Goal: Information Seeking & Learning: Learn about a topic

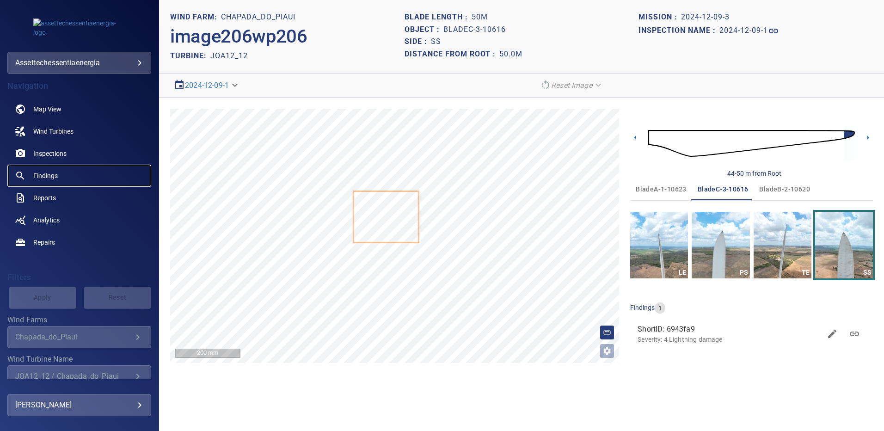
drag, startPoint x: 0, startPoint y: 0, endPoint x: 51, endPoint y: 172, distance: 179.5
click at [51, 172] on span "Findings" at bounding box center [45, 175] width 25 height 9
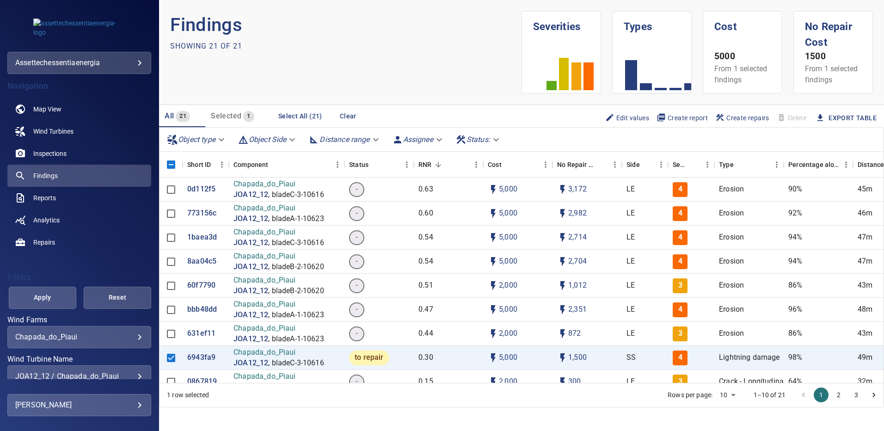
click at [135, 372] on div "**********" at bounding box center [79, 376] width 144 height 22
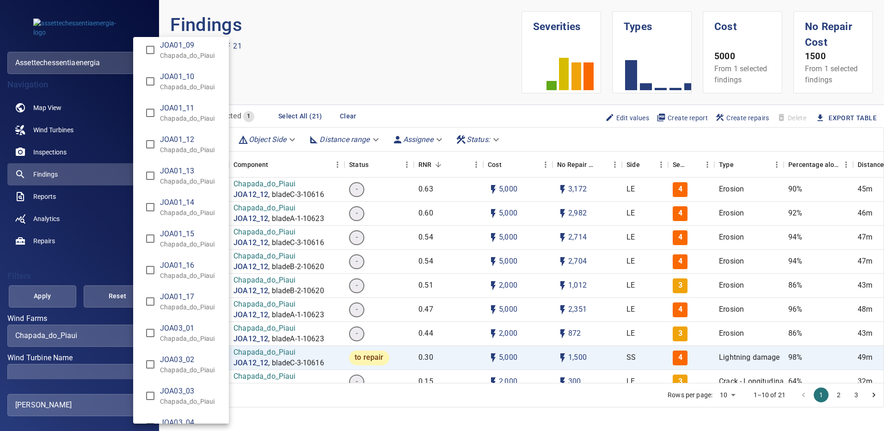
scroll to position [1804, 0]
type input "**********"
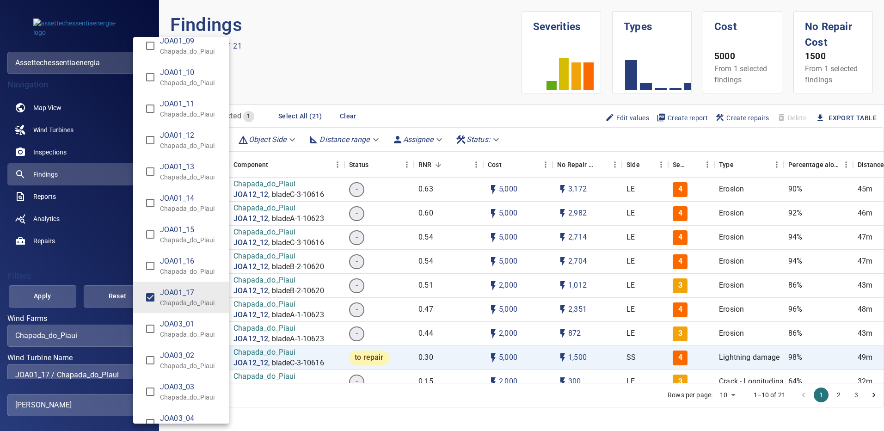
click at [46, 299] on div "Wind Turbine Name" at bounding box center [442, 215] width 884 height 431
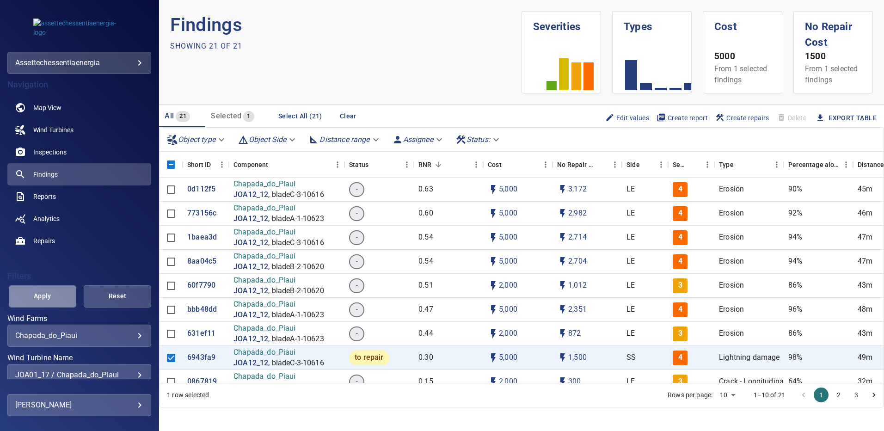
click at [46, 298] on span "Apply" at bounding box center [42, 297] width 44 height 12
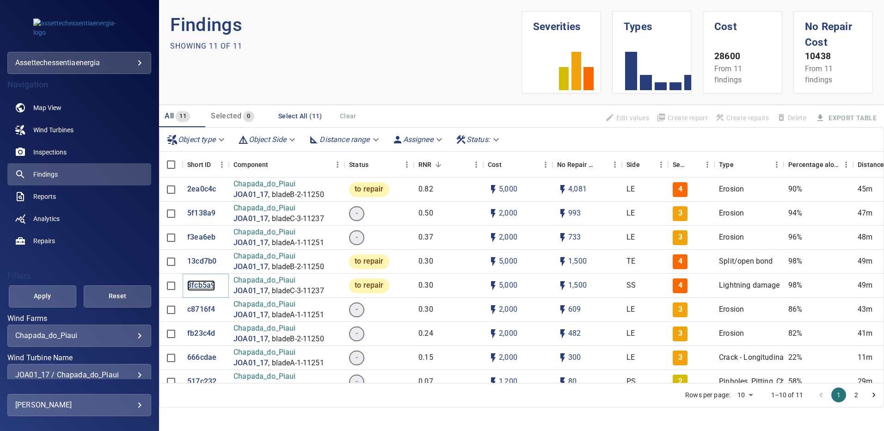
click at [208, 284] on p "8fcb5a9" at bounding box center [201, 285] width 28 height 11
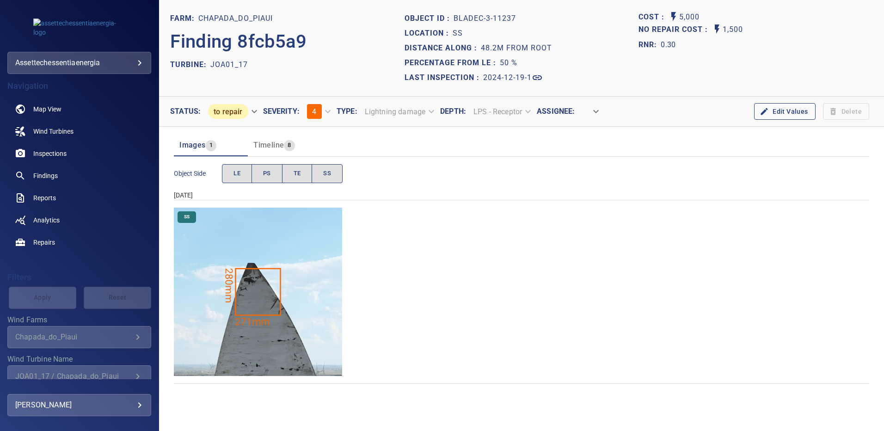
click at [289, 283] on img "Chapada_do_Piaui/JOA01_17/2024-12-19-1/2024-12-19-3/image186wp186.jpg" at bounding box center [258, 292] width 168 height 168
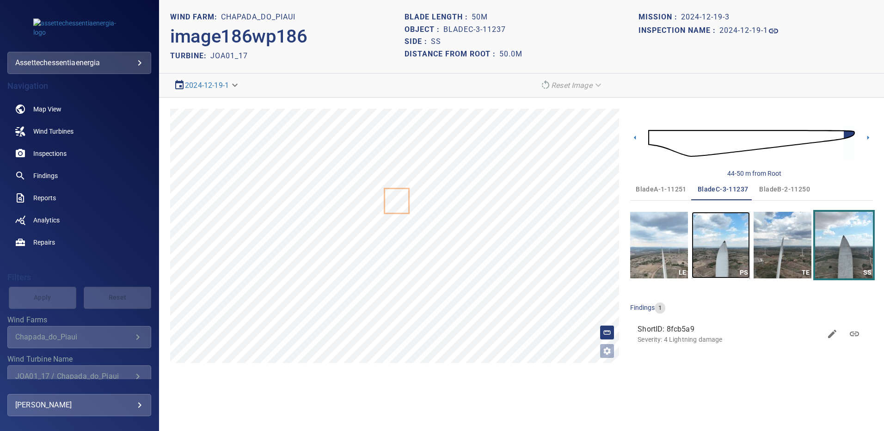
click at [719, 242] on img "button" at bounding box center [721, 245] width 58 height 67
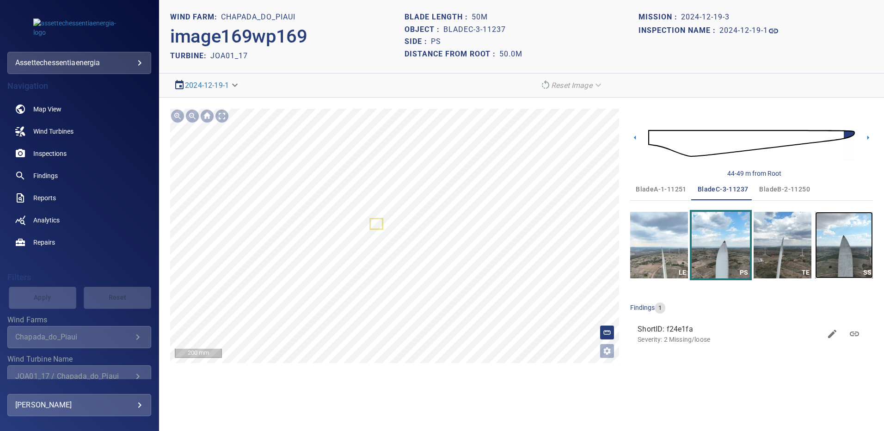
click at [846, 246] on img "button" at bounding box center [845, 245] width 58 height 67
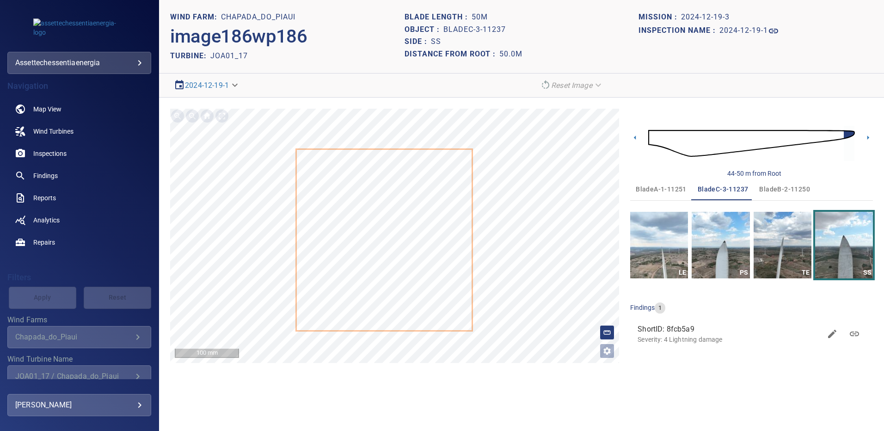
click at [771, 185] on span "bladeB-2-11250" at bounding box center [785, 190] width 51 height 12
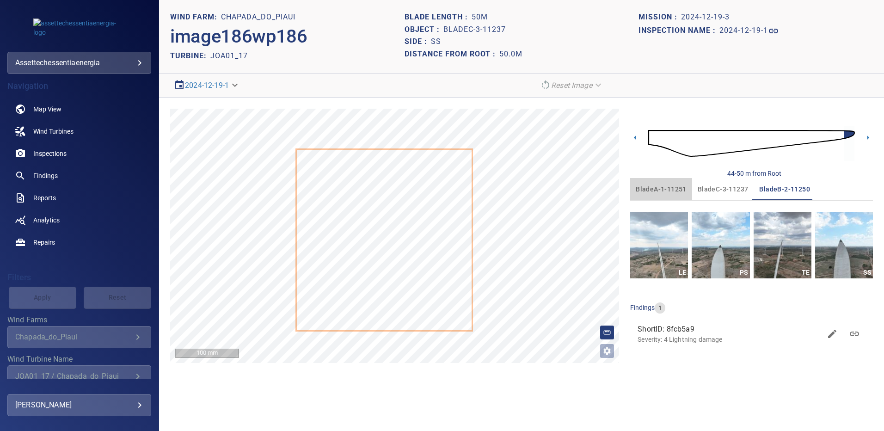
click at [672, 186] on span "bladeA-1-11251" at bounding box center [661, 190] width 51 height 12
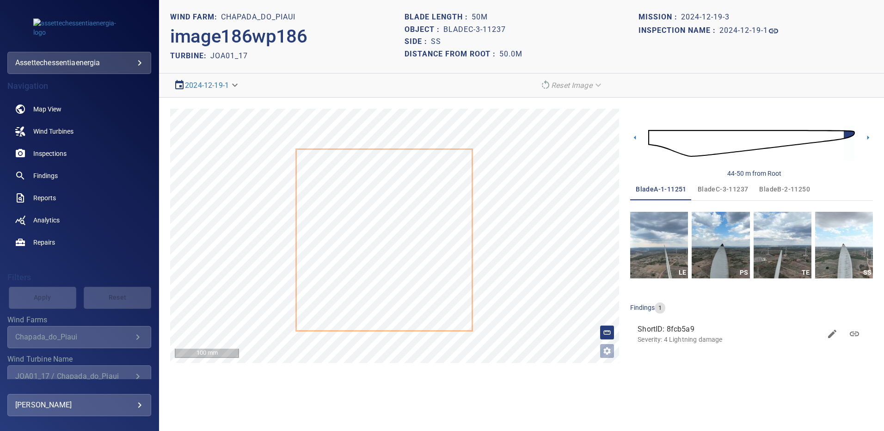
click at [711, 185] on span "bladeC-3-11237" at bounding box center [723, 190] width 51 height 12
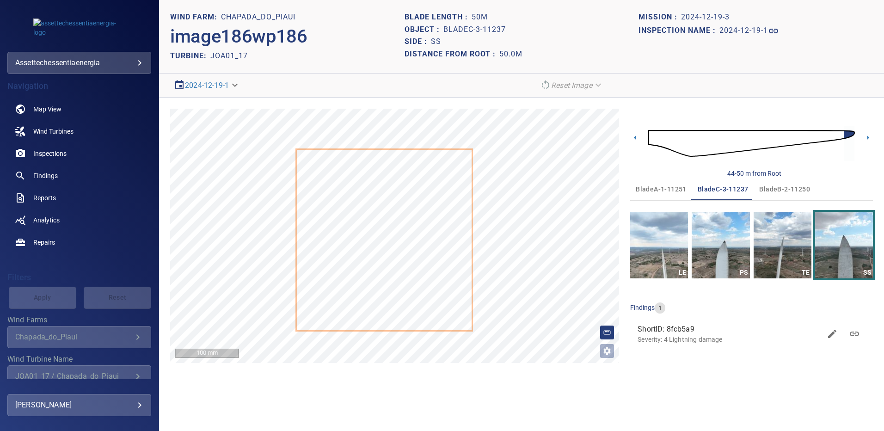
click at [512, 408] on section "**********" at bounding box center [521, 215] width 725 height 431
click at [662, 187] on span "bladeA-1-11251" at bounding box center [661, 190] width 51 height 12
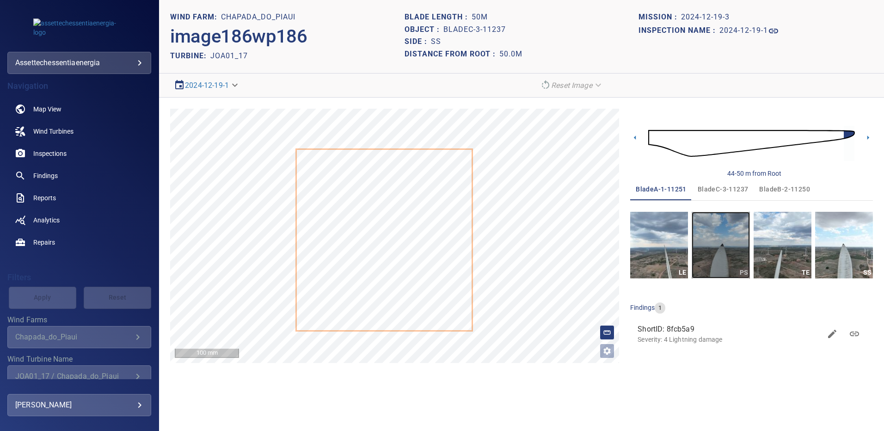
click at [719, 255] on img "button" at bounding box center [721, 245] width 58 height 67
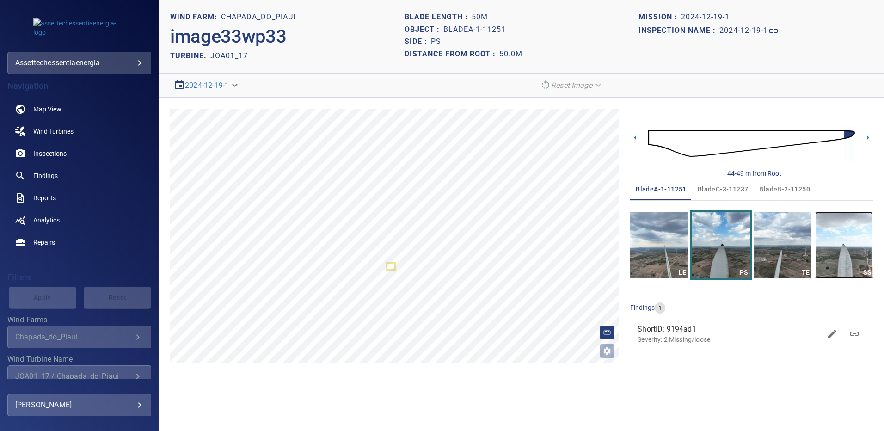
click at [840, 252] on img "button" at bounding box center [845, 245] width 58 height 67
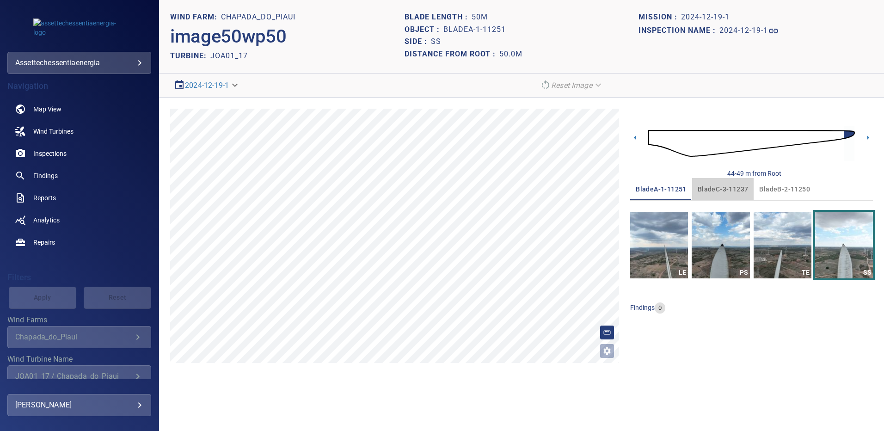
click at [725, 186] on span "bladeC-3-11237" at bounding box center [723, 190] width 51 height 12
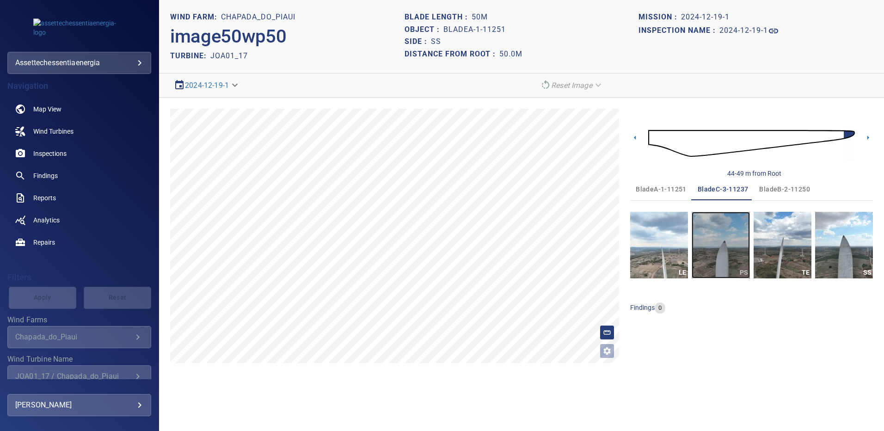
click at [725, 233] on img "button" at bounding box center [721, 245] width 58 height 67
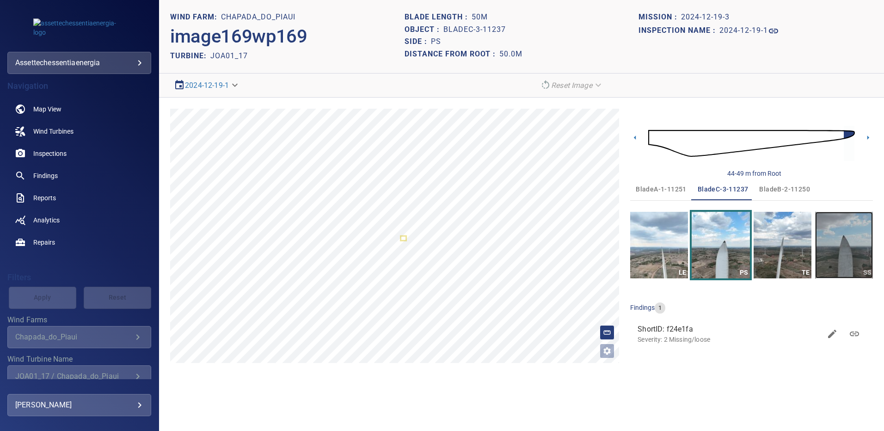
click at [847, 241] on img "button" at bounding box center [845, 245] width 58 height 67
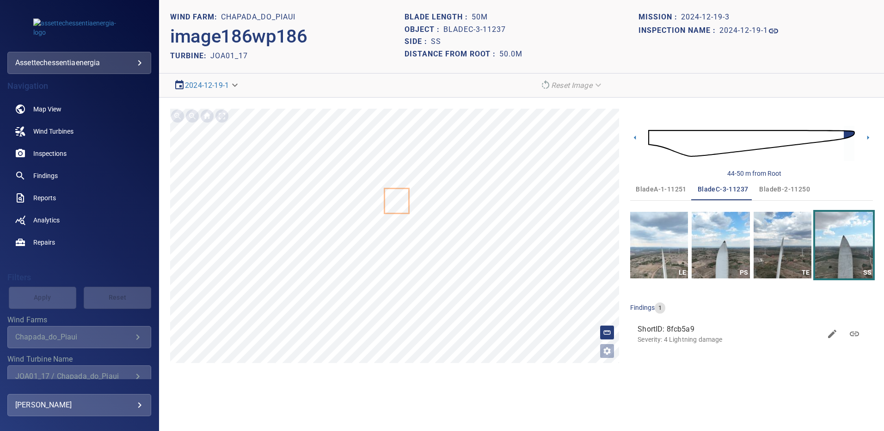
click at [780, 188] on span "bladeB-2-11250" at bounding box center [785, 190] width 51 height 12
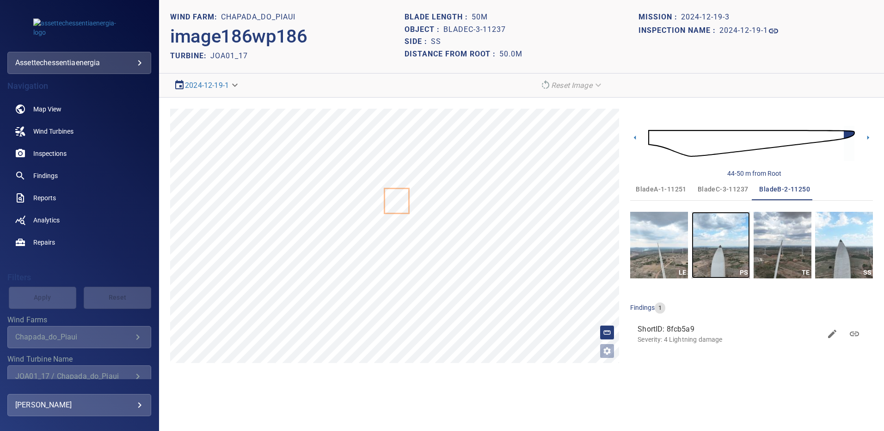
click at [734, 239] on img "button" at bounding box center [721, 245] width 58 height 67
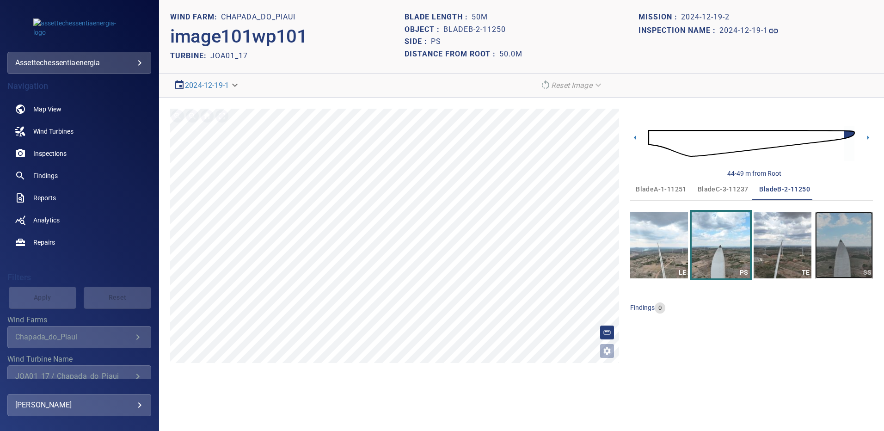
click at [843, 243] on img "button" at bounding box center [845, 245] width 58 height 67
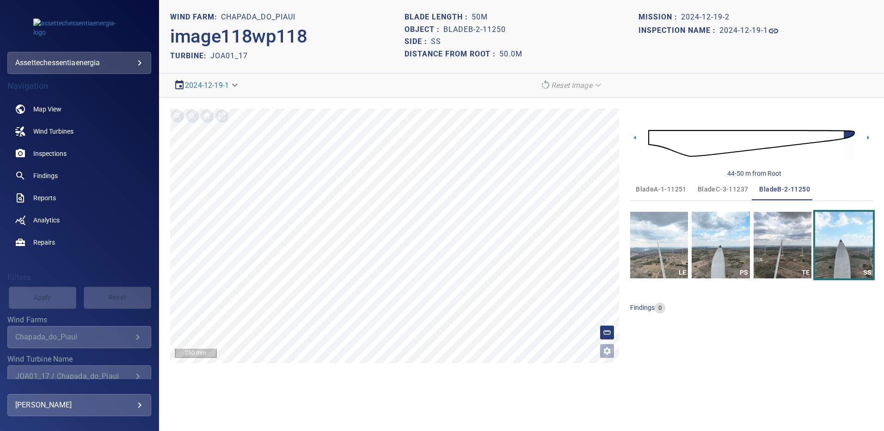
click at [713, 186] on span "bladeC-3-11237" at bounding box center [723, 190] width 51 height 12
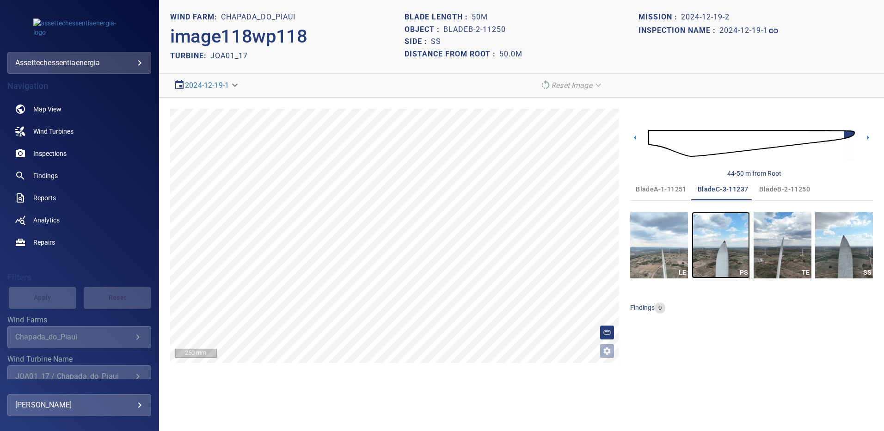
click at [725, 241] on img "button" at bounding box center [721, 245] width 58 height 67
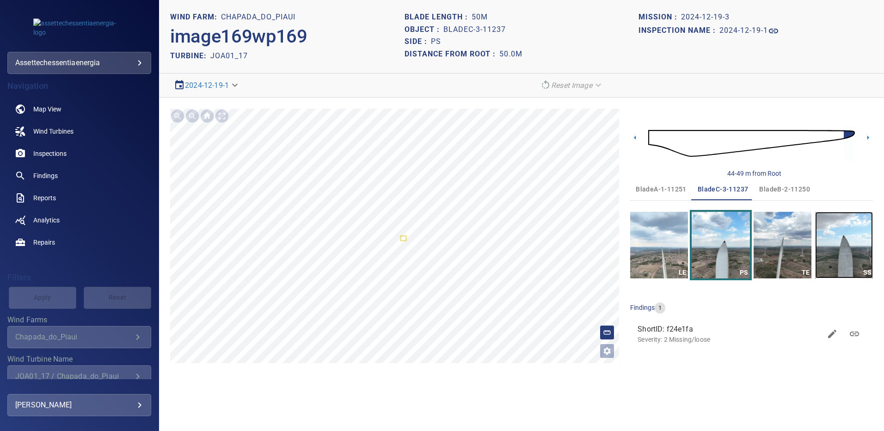
click at [841, 247] on img "button" at bounding box center [845, 245] width 58 height 67
